Goal: Task Accomplishment & Management: Use online tool/utility

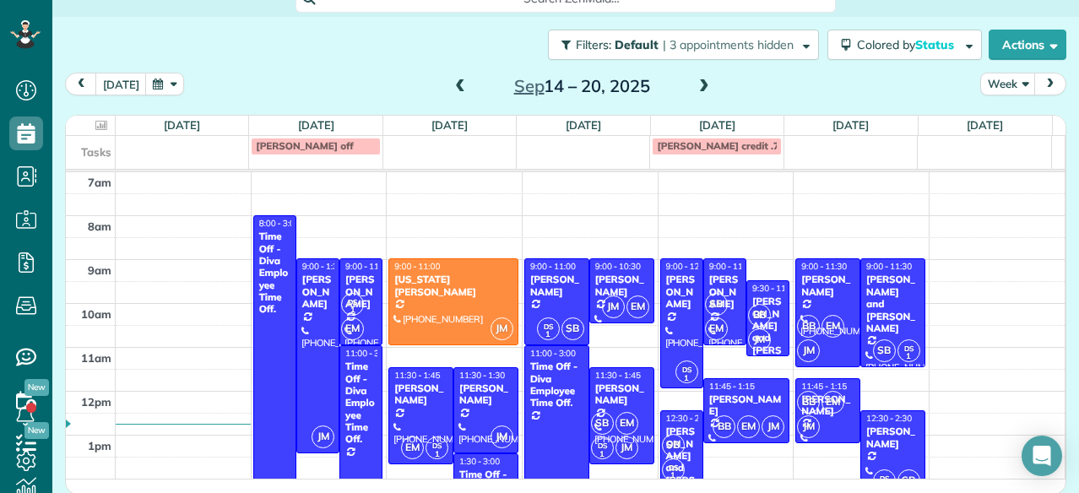
drag, startPoint x: 460, startPoint y: 300, endPoint x: 276, endPoint y: 300, distance: 184.0
drag, startPoint x: 276, startPoint y: 300, endPoint x: 242, endPoint y: 78, distance: 224.5
click at [242, 78] on div "[DATE] Week [DATE] – [DATE]" at bounding box center [565, 88] width 1001 height 31
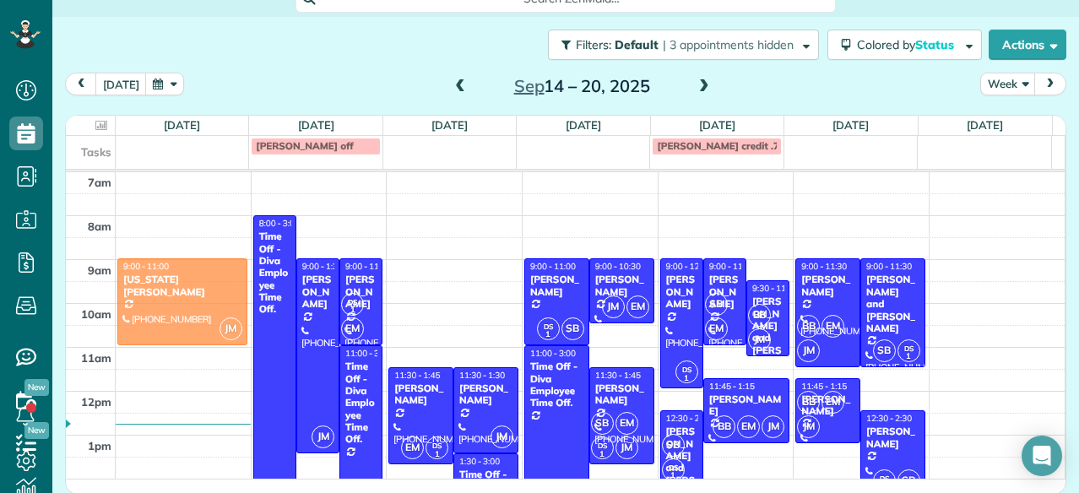
drag, startPoint x: 456, startPoint y: 295, endPoint x: 221, endPoint y: 291, distance: 234.6
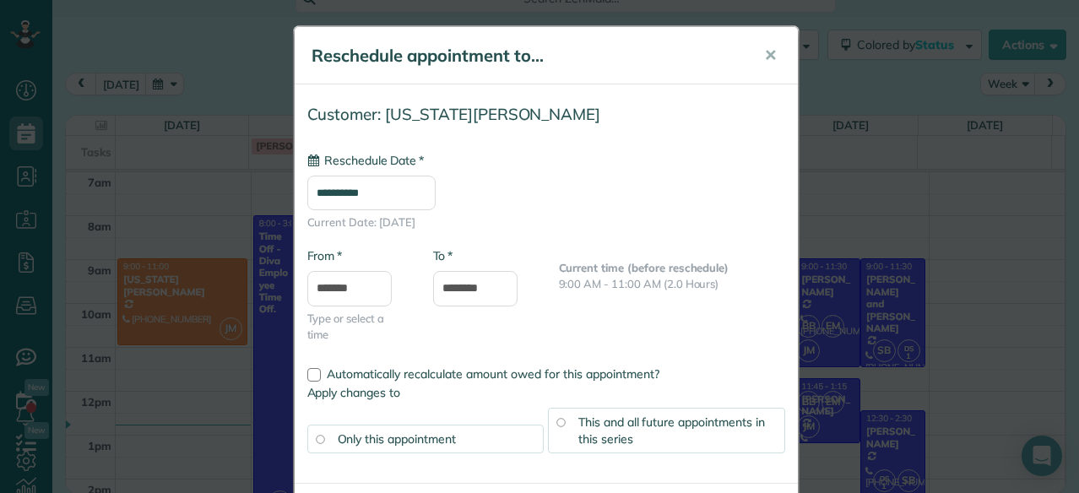
type input "**********"
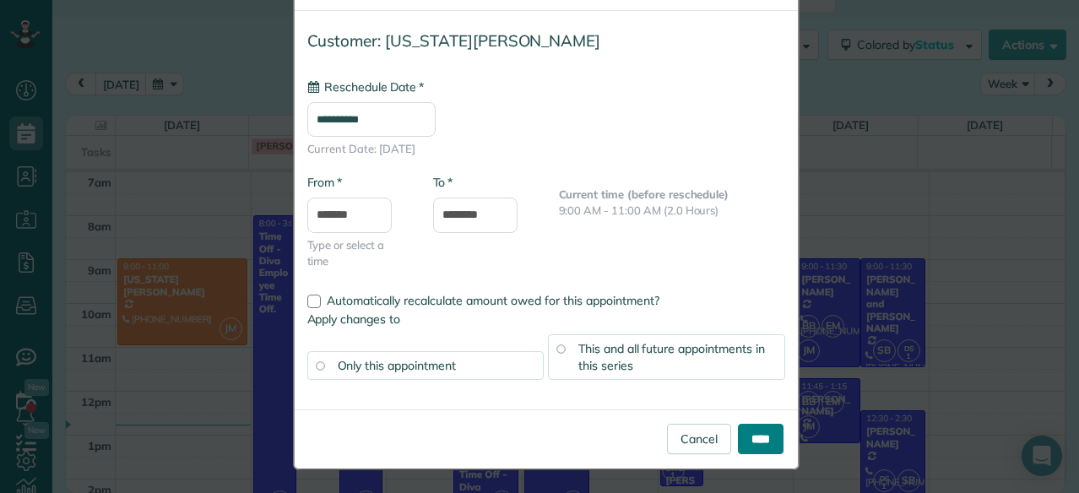
click at [760, 436] on input "****" at bounding box center [761, 439] width 46 height 30
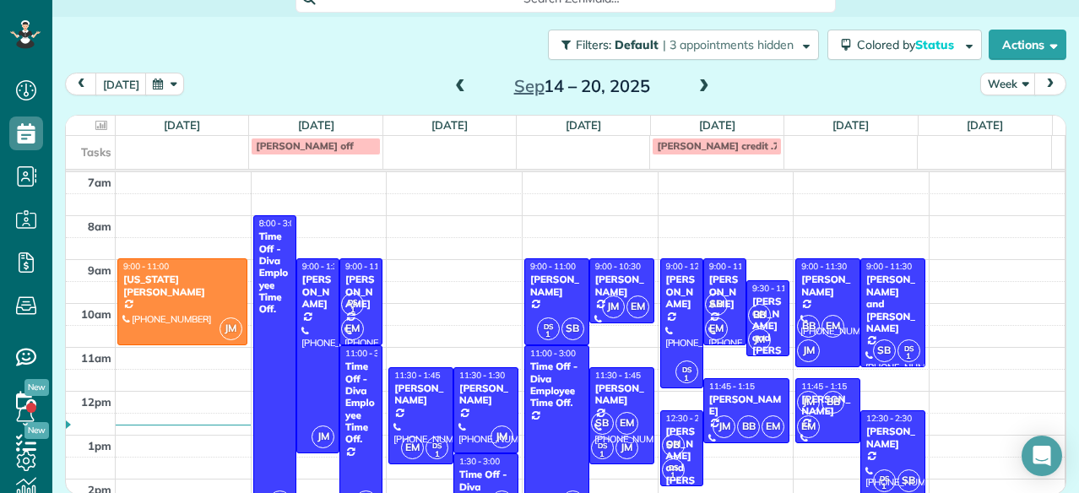
scroll to position [22, 0]
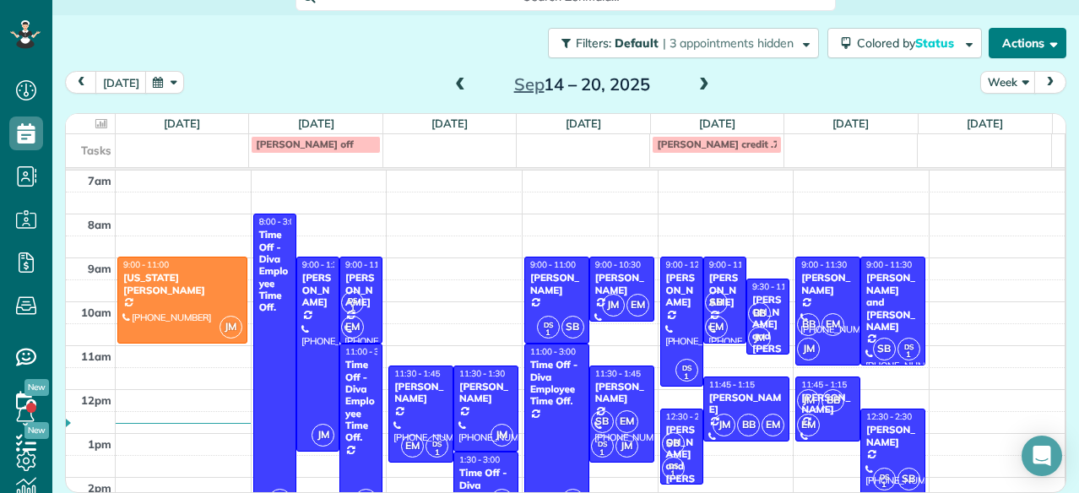
click at [1032, 47] on button "Actions" at bounding box center [1027, 43] width 78 height 30
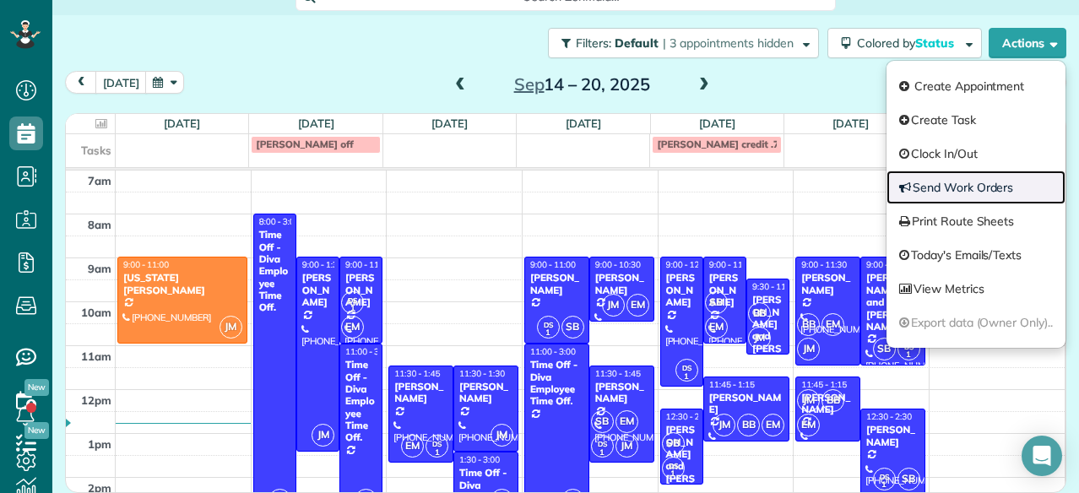
click at [922, 187] on link "Send Work Orders" at bounding box center [975, 187] width 179 height 34
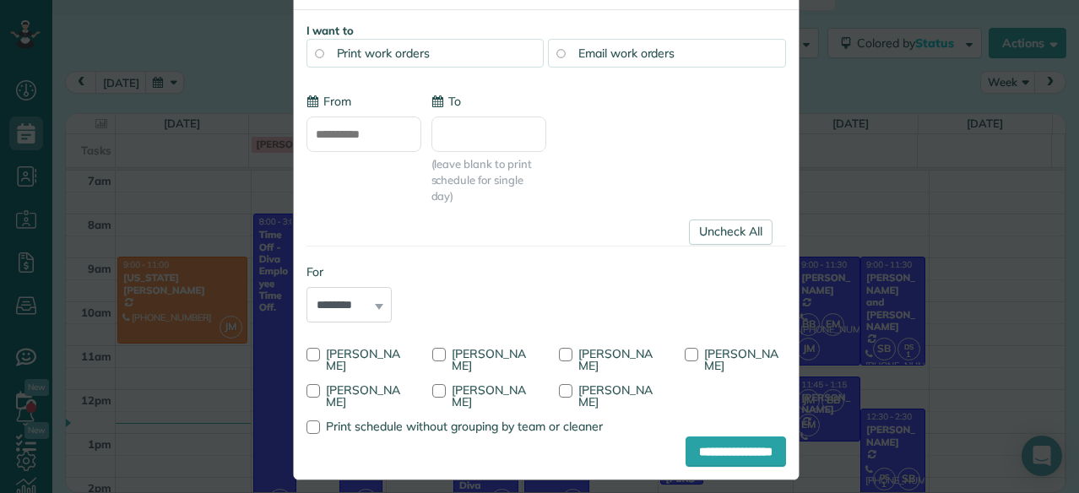
scroll to position [0, 0]
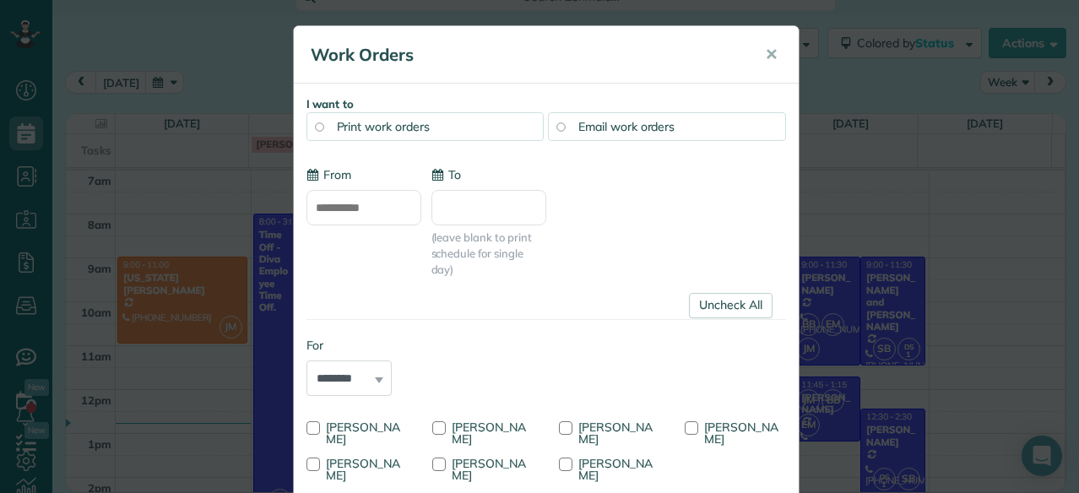
type input "**********"
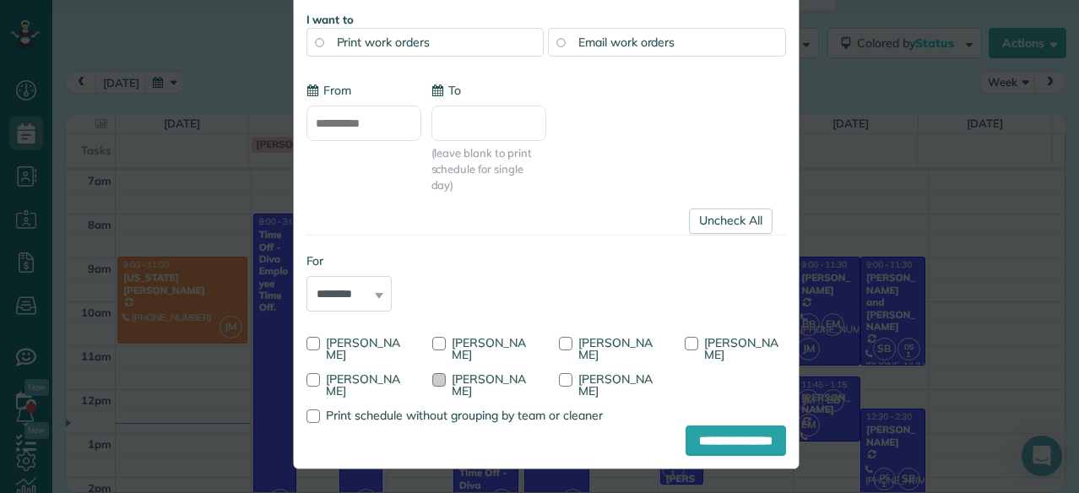
click at [495, 376] on span "[PERSON_NAME]" at bounding box center [489, 384] width 74 height 27
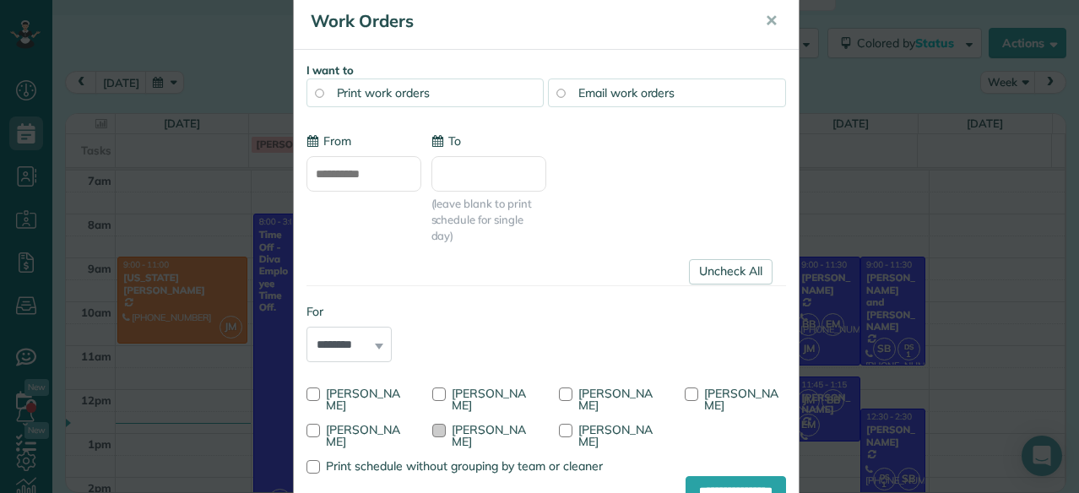
scroll to position [0, 0]
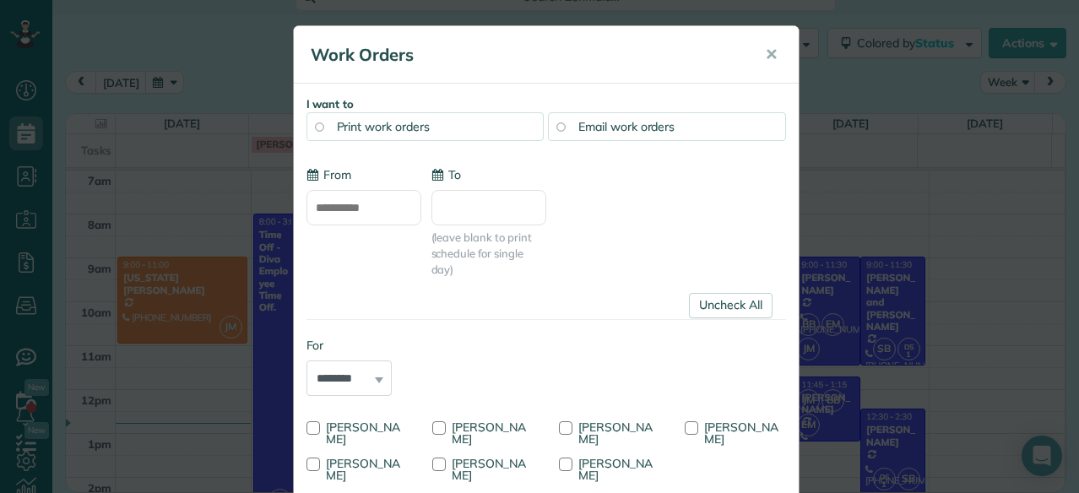
click at [608, 122] on span "Email work orders" at bounding box center [626, 126] width 96 height 15
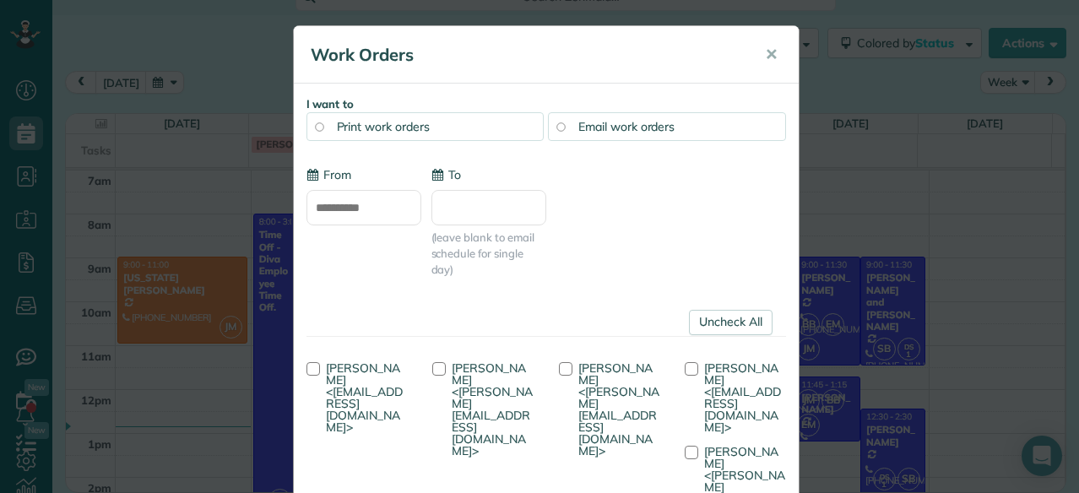
click at [765, 48] on span "✕" at bounding box center [771, 54] width 13 height 19
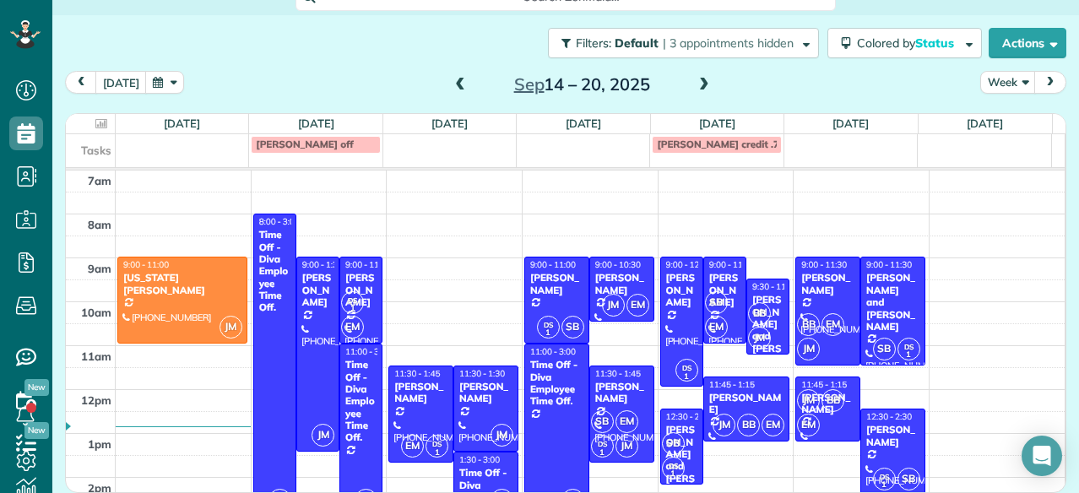
click at [891, 77] on div "[DATE] Week [DATE] – [DATE]" at bounding box center [565, 86] width 1001 height 31
